Goal: Transaction & Acquisition: Book appointment/travel/reservation

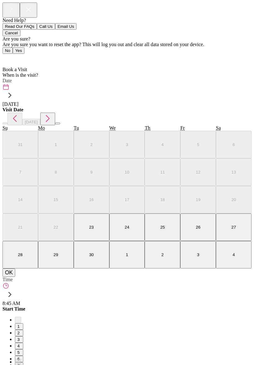
scroll to position [4, 0]
click at [12, 56] on span "Home" at bounding box center [12, 58] width 12 height 5
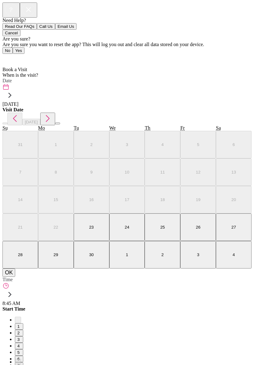
click at [15, 56] on span "Home" at bounding box center [12, 58] width 12 height 5
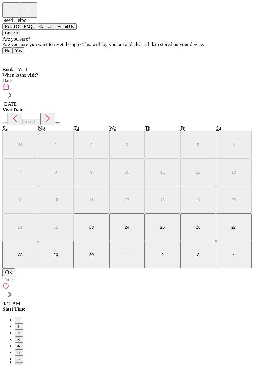
click at [11, 56] on span "Home" at bounding box center [12, 58] width 12 height 5
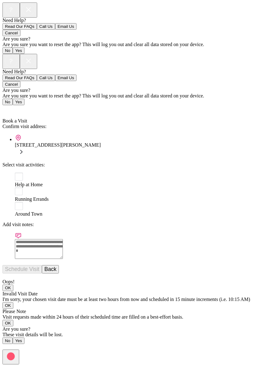
click at [7, 107] on link "Back" at bounding box center [9, 109] width 14 height 5
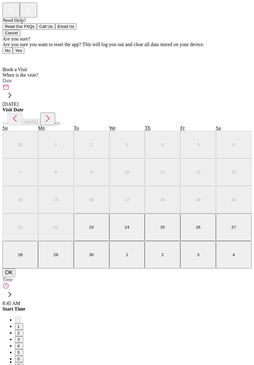
scroll to position [0, 0]
click at [10, 56] on span "Home" at bounding box center [12, 58] width 12 height 5
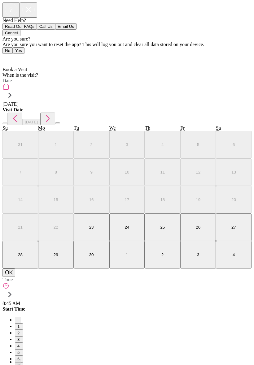
click at [11, 56] on span "Home" at bounding box center [12, 58] width 12 height 5
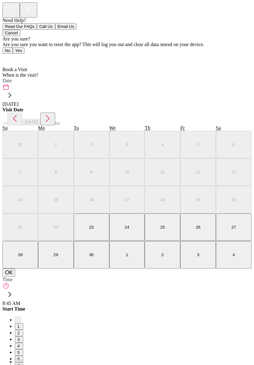
click at [73, 67] on div "Book a Visit" at bounding box center [126, 70] width 249 height 6
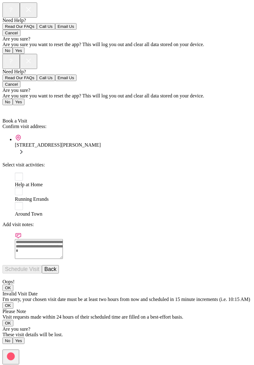
click at [42, 267] on span "Schedule Visit" at bounding box center [21, 269] width 39 height 5
click at [25, 148] on icon at bounding box center [21, 152] width 8 height 8
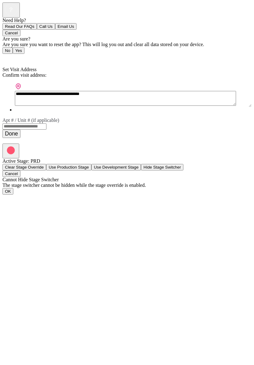
click at [12, 56] on span "Back" at bounding box center [11, 58] width 10 height 5
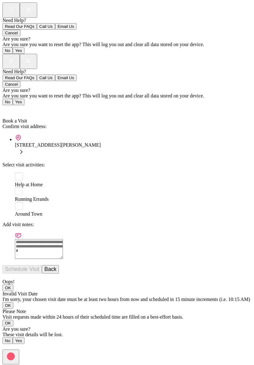
click at [59, 265] on button "Back" at bounding box center [50, 269] width 17 height 8
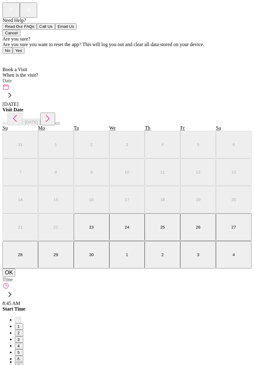
scroll to position [4, 0]
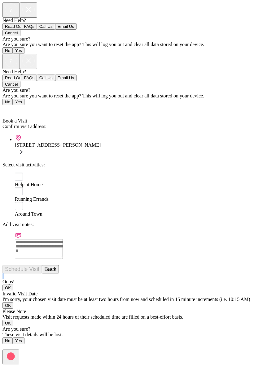
click at [63, 239] on textarea at bounding box center [39, 249] width 48 height 20
click at [52, 222] on div "Add visit notes:" at bounding box center [126, 225] width 249 height 6
click at [230, 279] on div "Need Help? Read Our FAQs Call Us Email Us Cancel Are you sure? Are you sure you…" at bounding box center [126, 166] width 249 height 225
click at [42, 267] on span "Schedule Visit" at bounding box center [21, 269] width 39 height 5
click at [16, 107] on span "Back" at bounding box center [11, 109] width 10 height 5
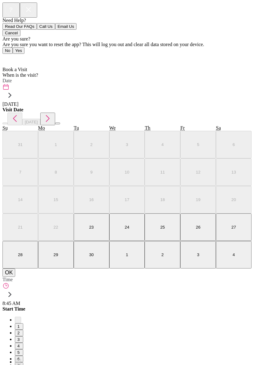
scroll to position [3, 0]
click at [198, 315] on div "Need Help? Read Our FAQs Call Us Email Us Cancel Are you sure? Are you sure you…" at bounding box center [126, 338] width 249 height 673
click at [168, 334] on div "Need Help? Read Our FAQs Call Us Email Us Cancel Are you sure? Are you sure you…" at bounding box center [126, 338] width 249 height 673
click at [136, 294] on div "Need Help? Read Our FAQs Call Us Email Us Cancel Are you sure? Are you sure you…" at bounding box center [126, 338] width 249 height 673
click at [31, 336] on div "Need Help? Read Our FAQs Call Us Email Us Cancel Are you sure? Are you sure you…" at bounding box center [126, 338] width 249 height 673
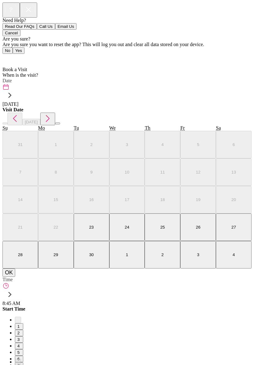
click at [31, 326] on div "Need Help? Read Our FAQs Call Us Email Us Cancel Are you sure? Are you sure you…" at bounding box center [126, 338] width 249 height 673
click at [28, 324] on div "Need Help? Read Our FAQs Call Us Email Us Cancel Are you sure? Are you sure you…" at bounding box center [126, 338] width 249 height 673
click at [20, 330] on div "Need Help? Read Our FAQs Call Us Email Us Cancel Are you sure? Are you sure you…" at bounding box center [126, 338] width 249 height 673
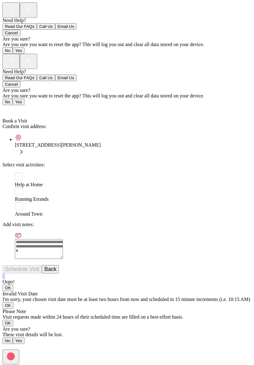
click at [36, 180] on div "Back Book a Visit Book a Visit Confirm visit address: [STREET_ADDRESS][PERSON_N…" at bounding box center [126, 189] width 249 height 168
click at [21, 232] on div at bounding box center [133, 246] width 236 height 28
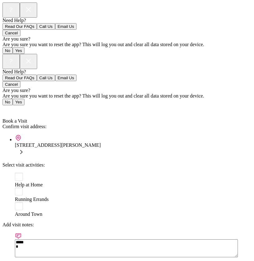
type textarea "***** *"
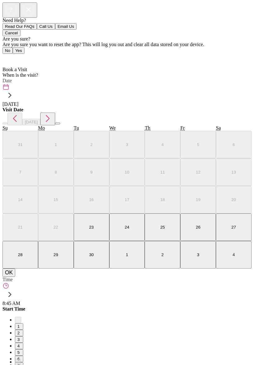
scroll to position [3, 0]
click at [223, 255] on div "Need Help? Read Our FAQs Call Us Email Us Cancel Are you sure? Are you sure you…" at bounding box center [126, 338] width 249 height 673
click at [218, 257] on div "Need Help? Read Our FAQs Call Us Email Us Cancel Are you sure? Are you sure you…" at bounding box center [126, 338] width 249 height 673
click at [212, 260] on div "Need Help? Read Our FAQs Call Us Email Us Cancel Are you sure? Are you sure you…" at bounding box center [126, 338] width 249 height 673
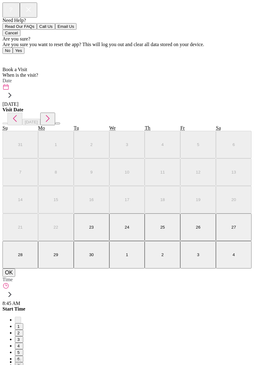
click at [251, 277] on div "Time 8:45 AM" at bounding box center [126, 291] width 249 height 29
click at [21, 363] on span "7" at bounding box center [18, 365] width 3 height 5
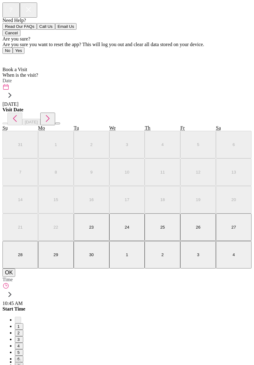
click at [12, 306] on div at bounding box center [126, 306] width 249 height 0
click at [16, 56] on span "Home" at bounding box center [12, 58] width 12 height 5
